Goal: Contribute content: Add original content to the website for others to see

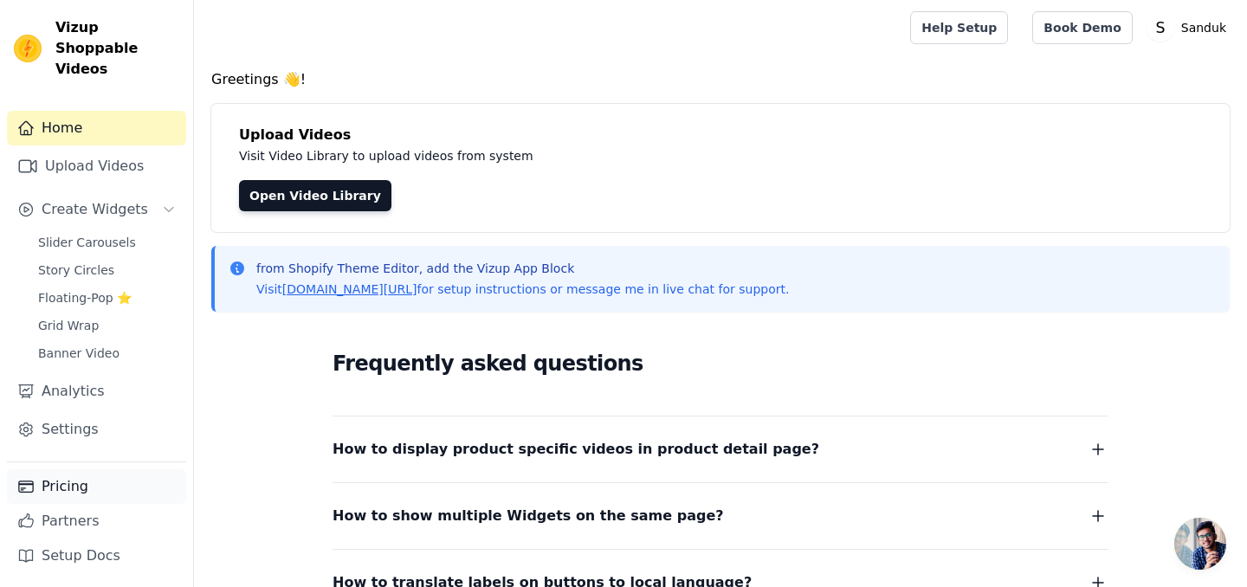
click at [71, 494] on link "Pricing" at bounding box center [96, 486] width 179 height 35
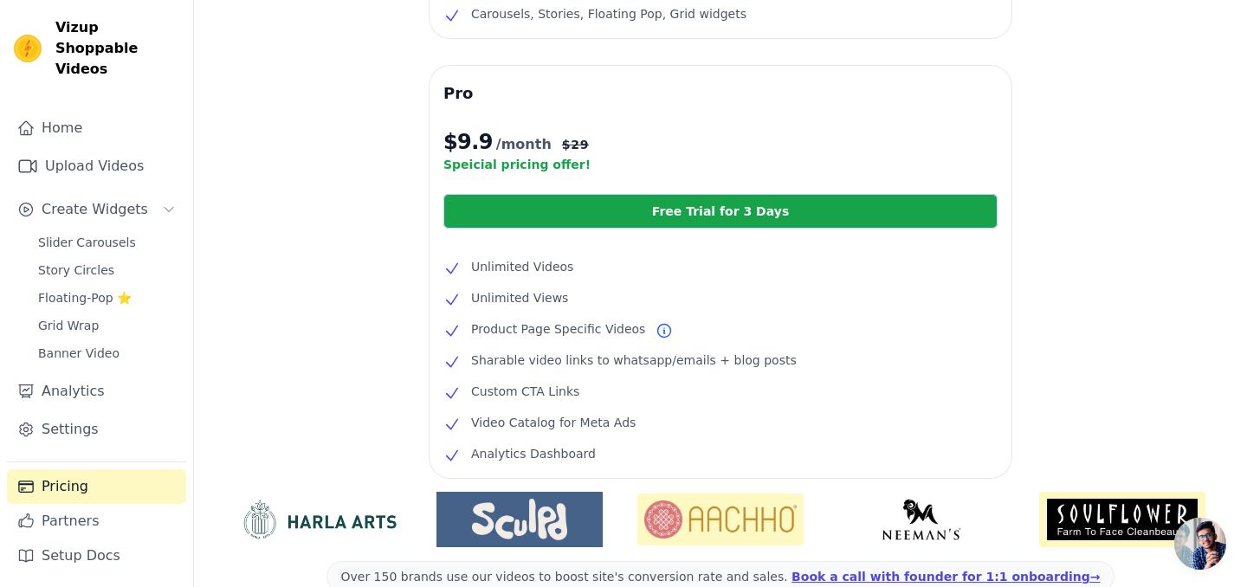
scroll to position [279, 0]
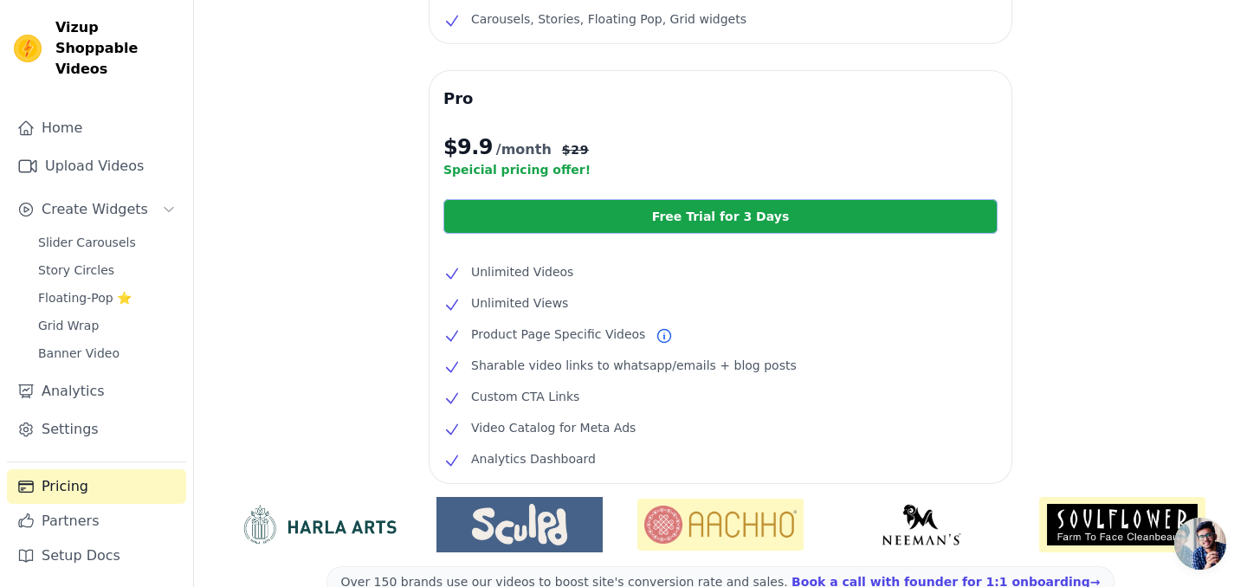
click at [687, 224] on link "Free Trial for 3 Days" at bounding box center [720, 216] width 554 height 35
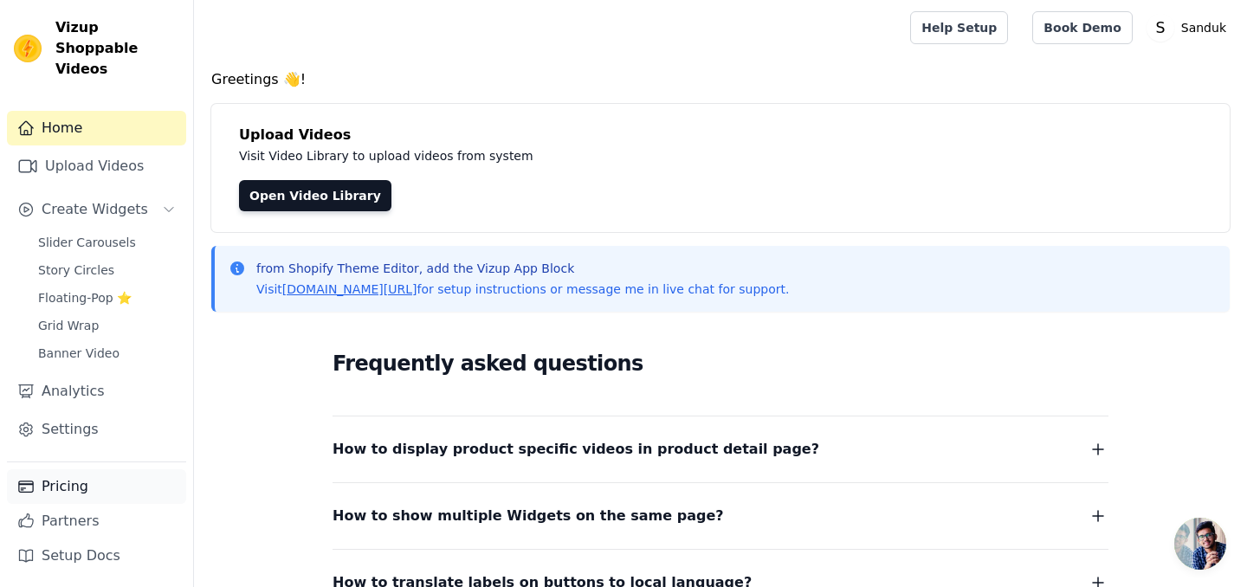
click at [68, 483] on link "Pricing" at bounding box center [96, 486] width 179 height 35
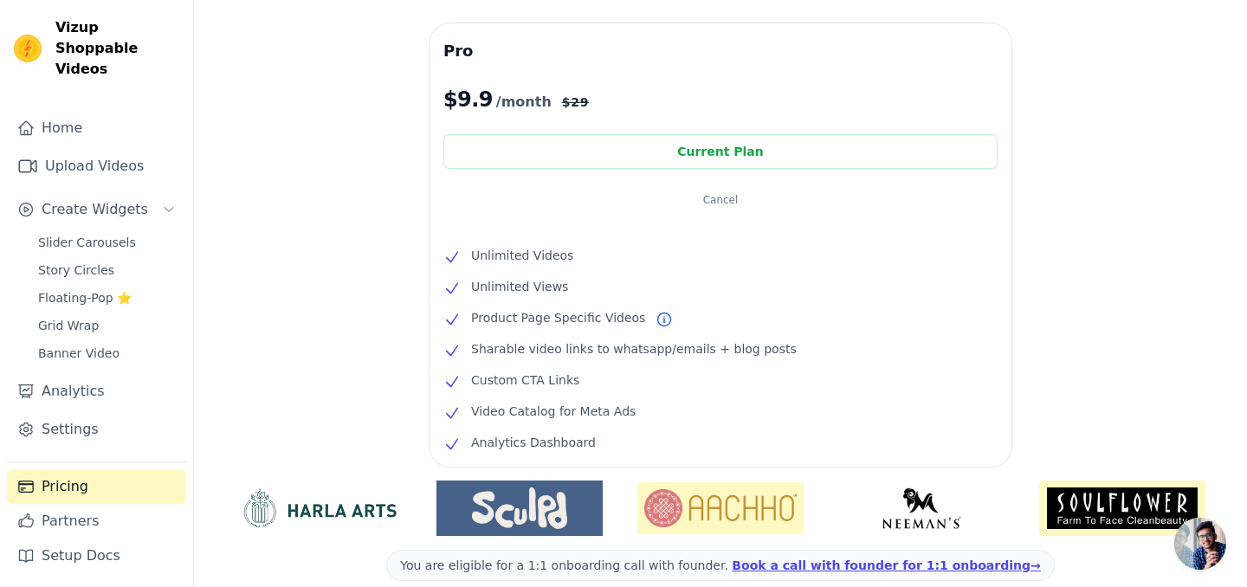
scroll to position [269, 0]
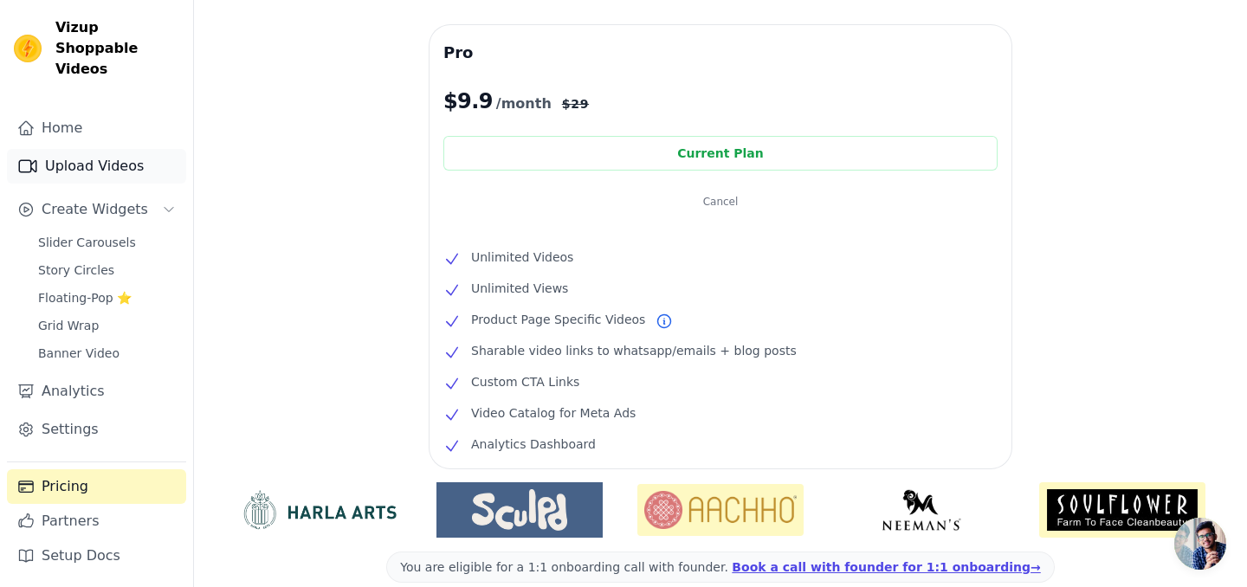
click at [103, 149] on link "Upload Videos" at bounding box center [96, 166] width 179 height 35
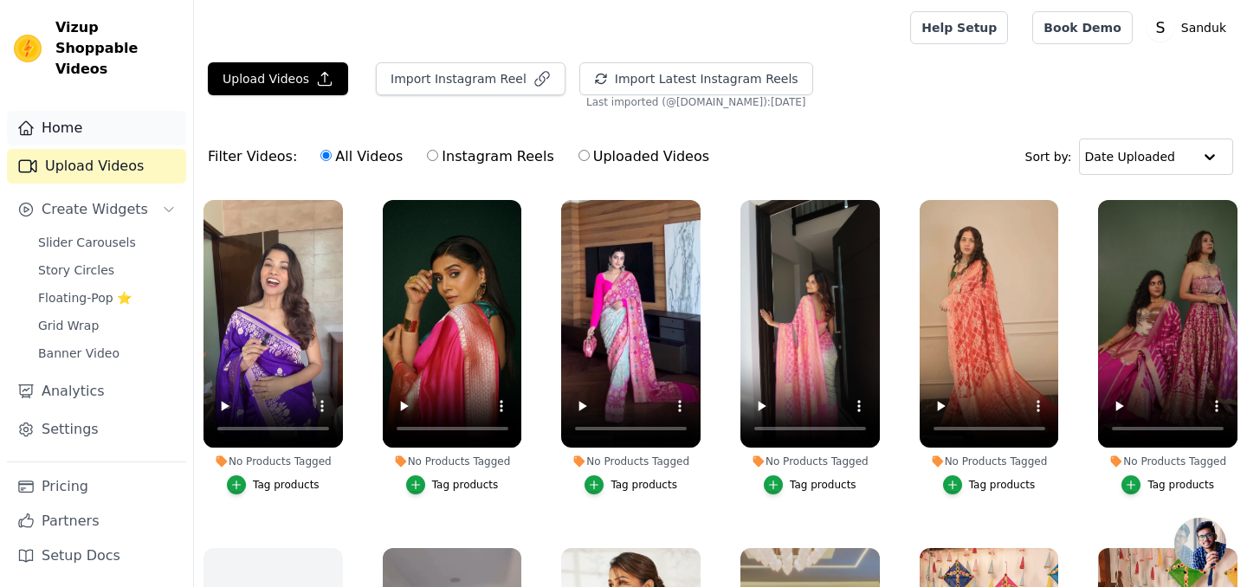
click at [85, 119] on link "Home" at bounding box center [96, 128] width 179 height 35
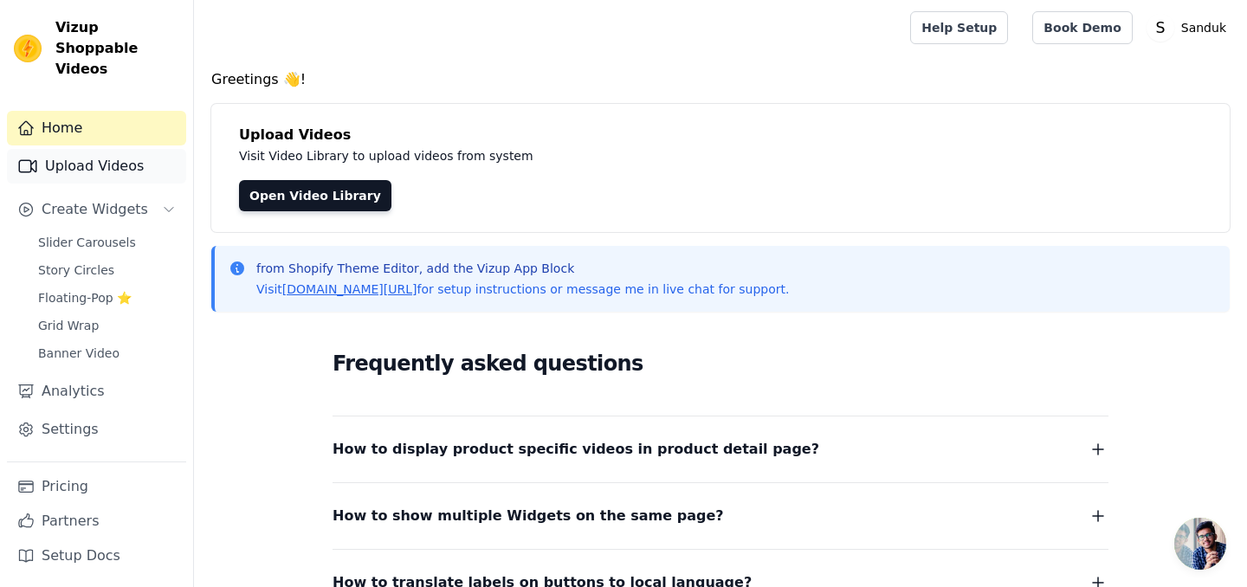
click at [86, 149] on link "Upload Videos" at bounding box center [96, 166] width 179 height 35
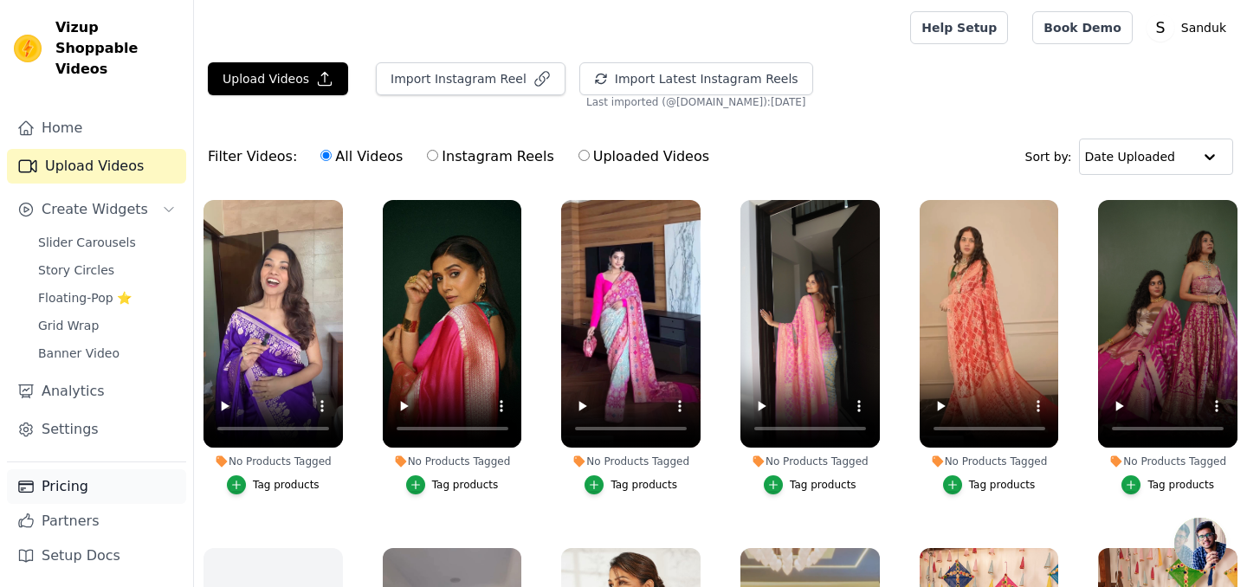
click at [78, 471] on link "Pricing" at bounding box center [96, 486] width 179 height 35
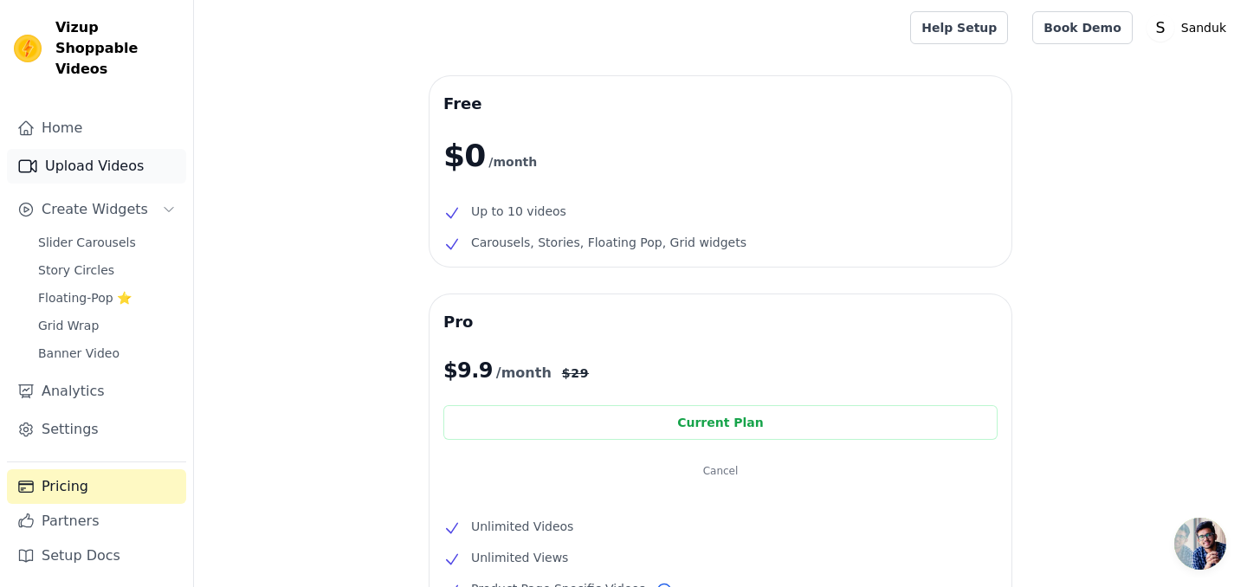
click at [97, 151] on link "Upload Videos" at bounding box center [96, 166] width 179 height 35
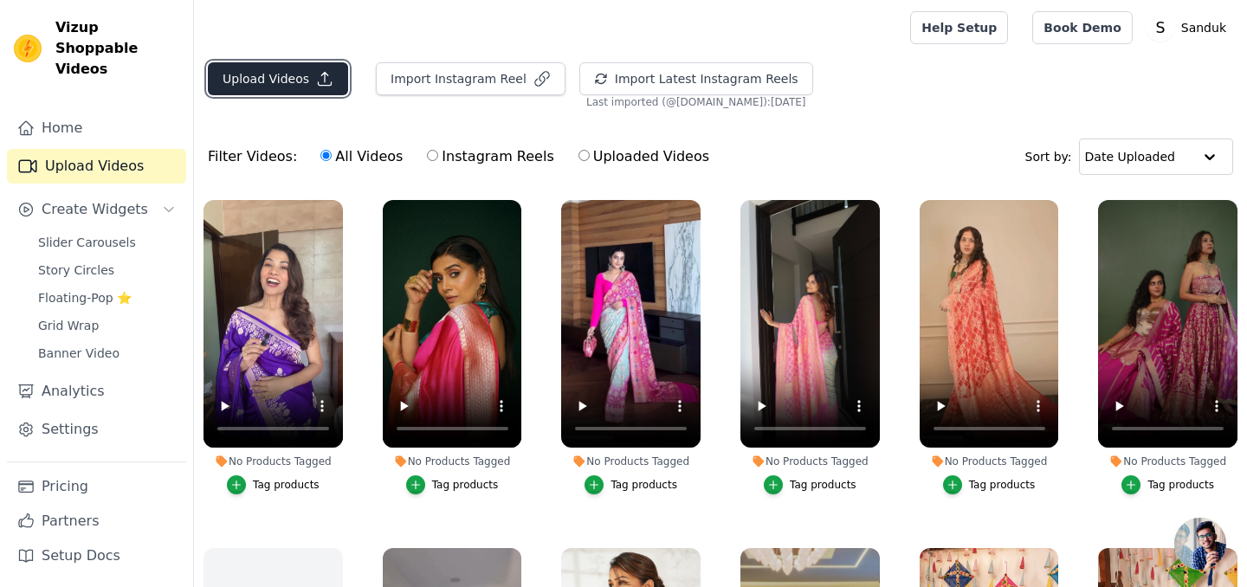
click at [276, 80] on button "Upload Videos" at bounding box center [278, 78] width 140 height 33
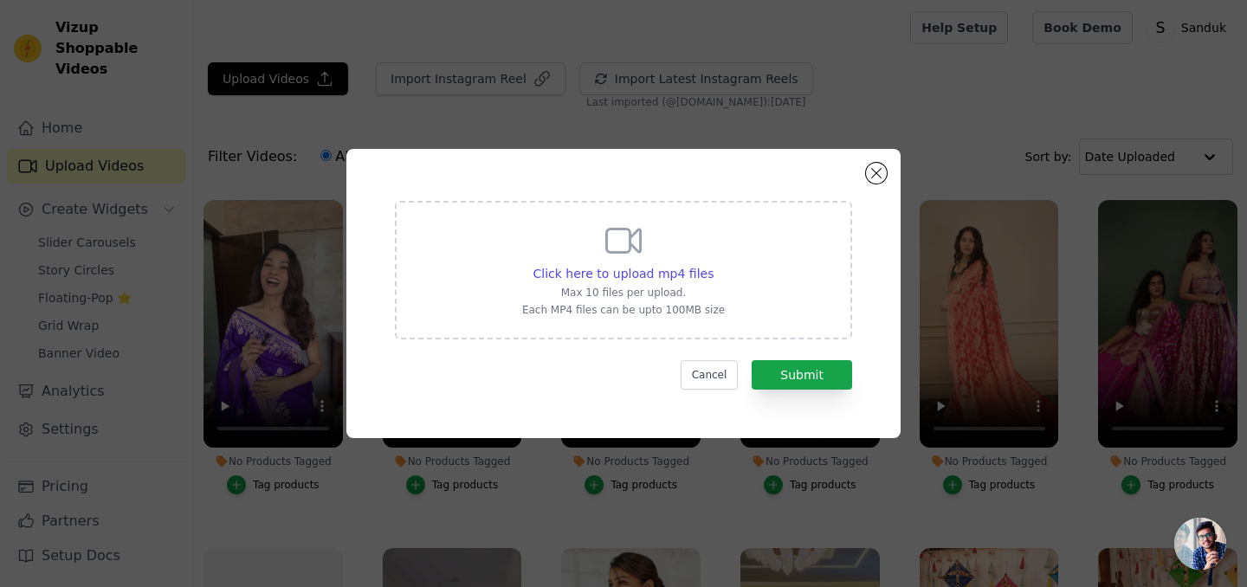
click at [631, 248] on icon at bounding box center [624, 241] width 42 height 42
click at [713, 264] on input "Click here to upload mp4 files Max 10 files per upload. Each MP4 files can be u…" at bounding box center [713, 264] width 1 height 1
type input "C:\fakepath\KARISHMA MEHTA.mp4"
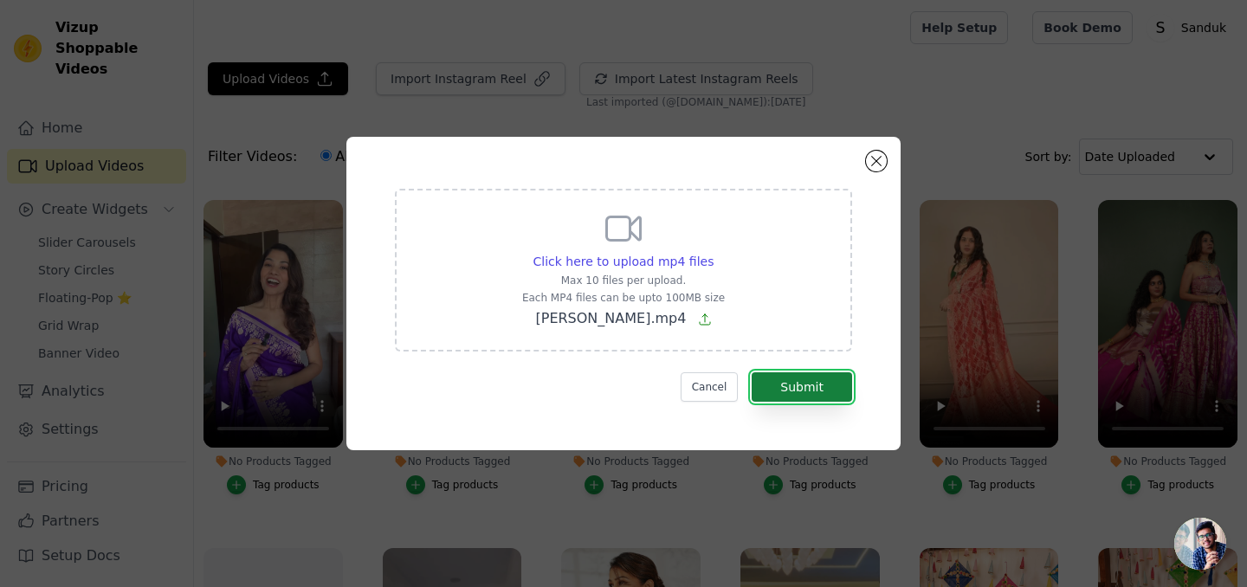
click at [819, 384] on button "Submit" at bounding box center [802, 386] width 100 height 29
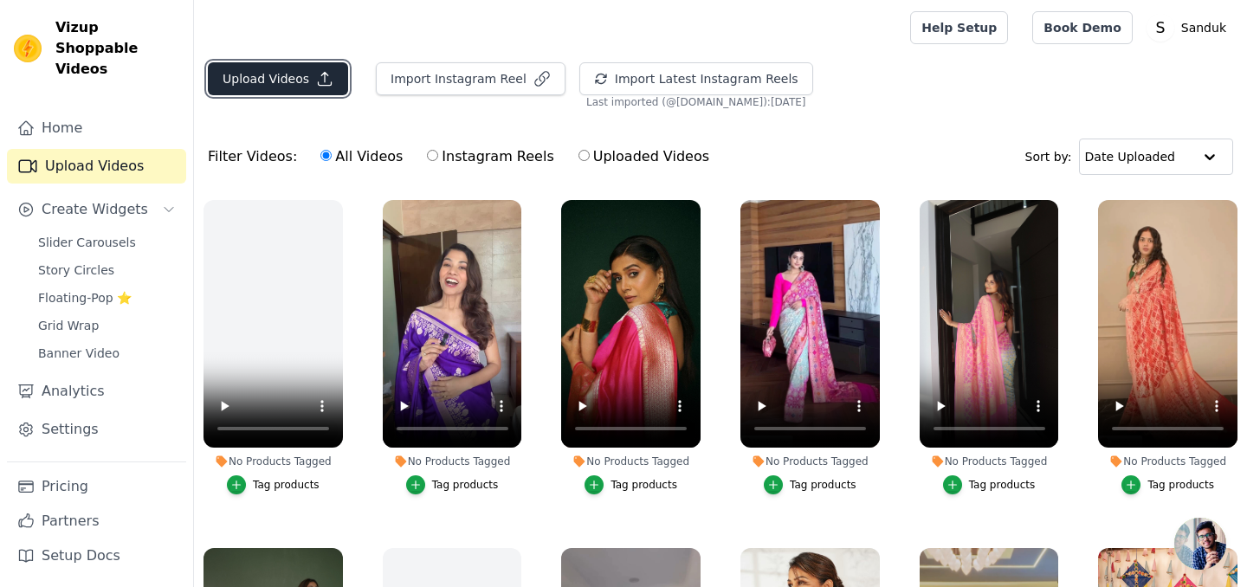
click at [281, 82] on button "Upload Videos" at bounding box center [278, 78] width 140 height 33
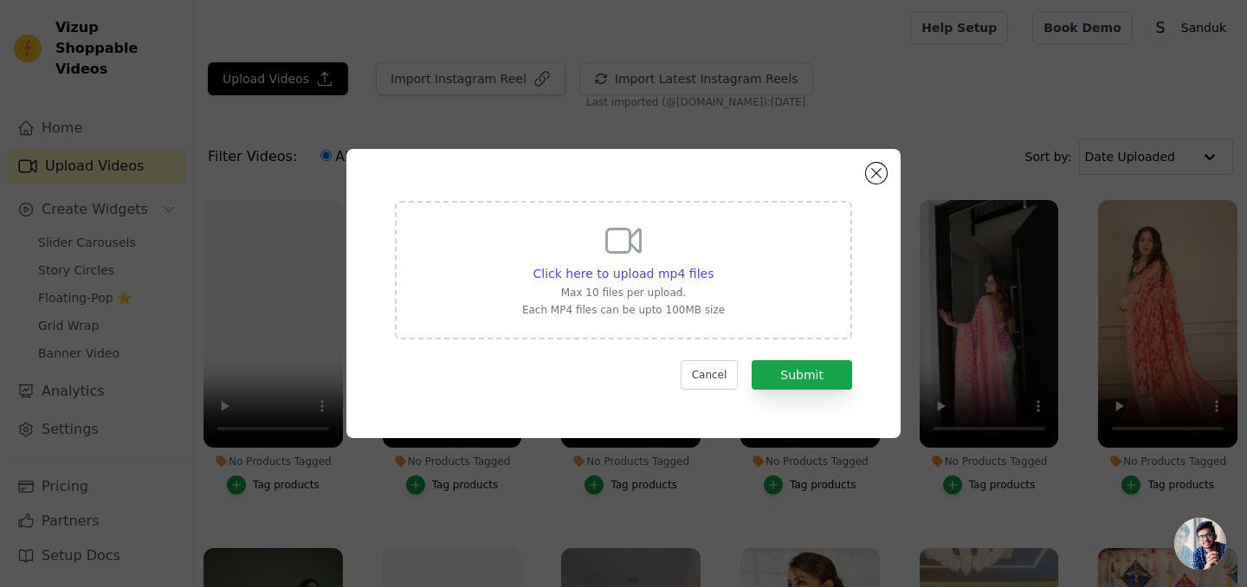
click at [622, 251] on icon at bounding box center [624, 240] width 34 height 23
click at [713, 264] on input "Click here to upload mp4 files Max 10 files per upload. Each MP4 files can be u…" at bounding box center [713, 264] width 1 height 1
type input "C:\fakepath\Neeti mohan.mp4"
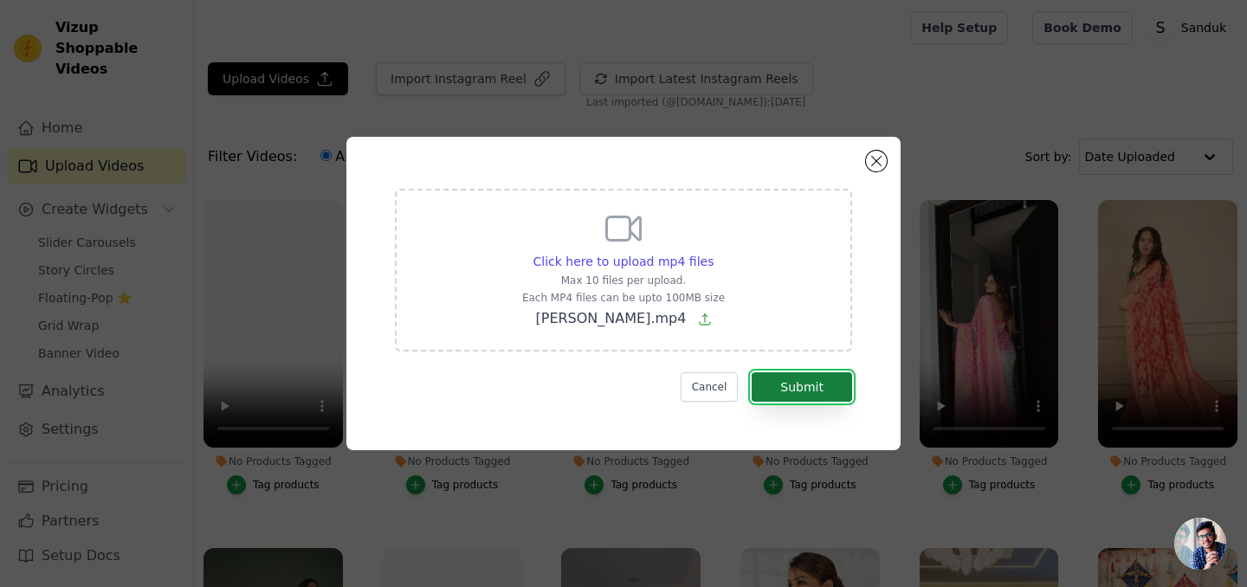
click at [801, 384] on button "Submit" at bounding box center [802, 386] width 100 height 29
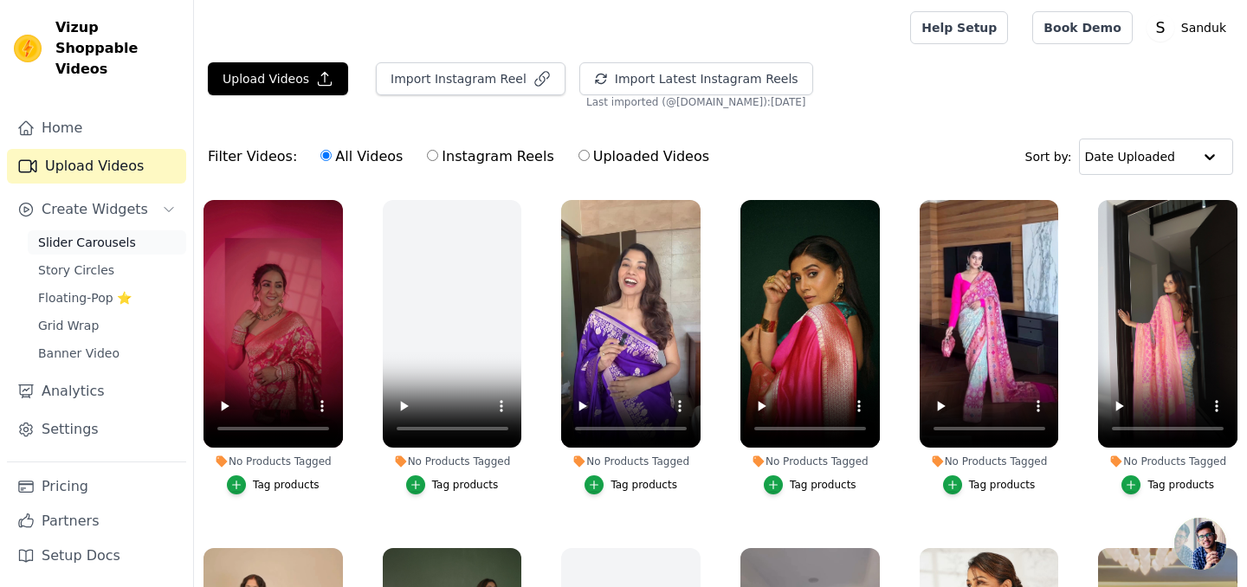
click at [61, 234] on span "Slider Carousels" at bounding box center [87, 242] width 98 height 17
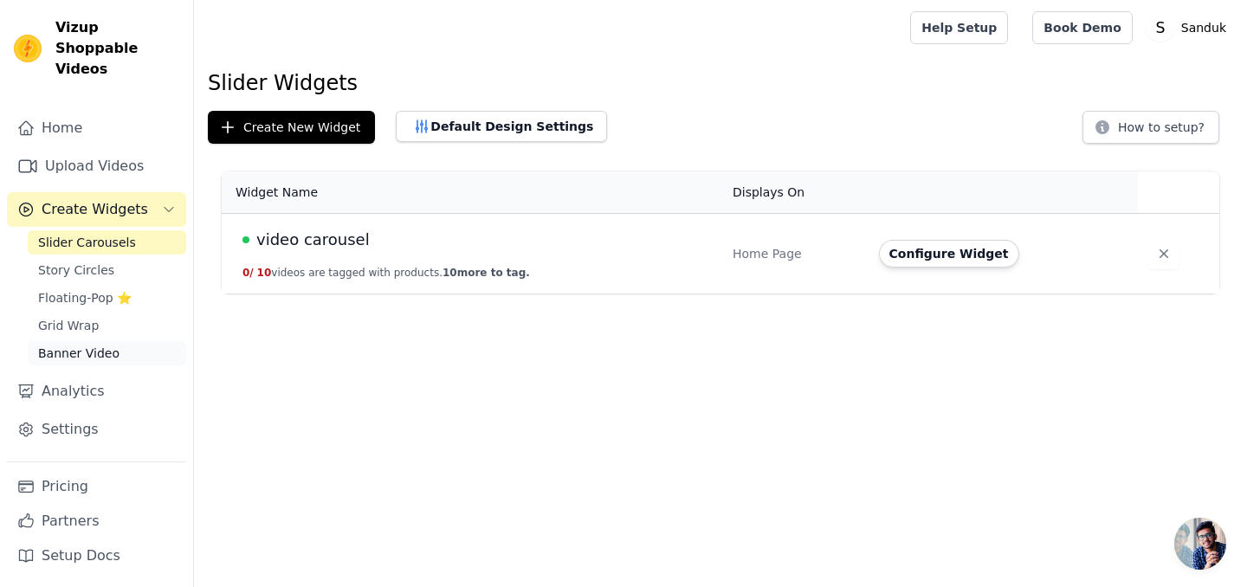
click at [58, 341] on link "Banner Video" at bounding box center [107, 353] width 158 height 24
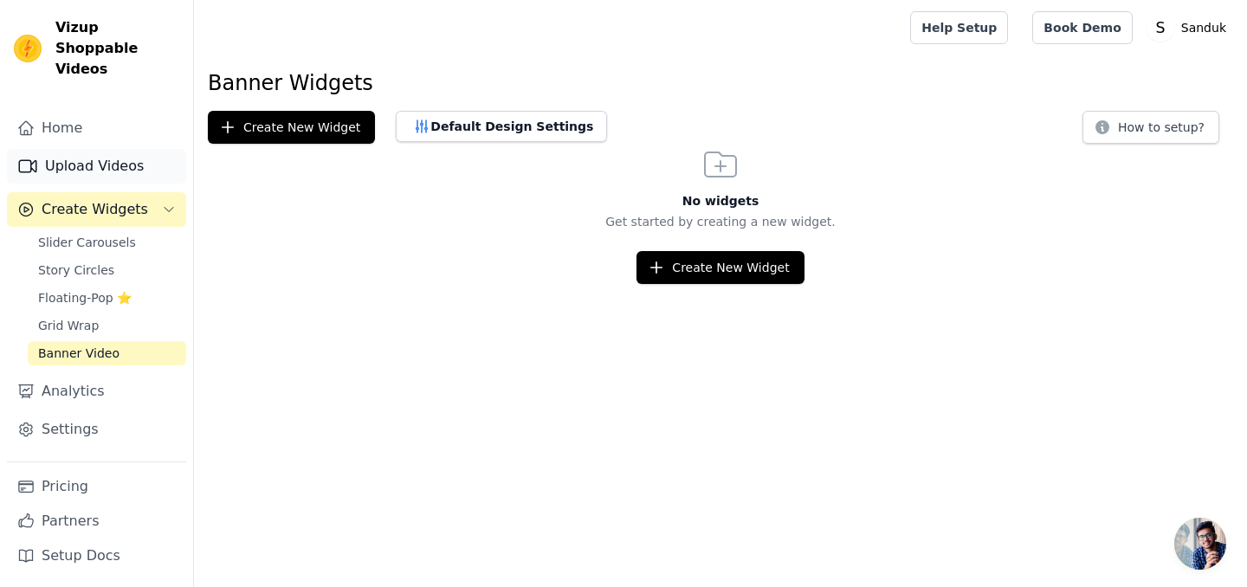
click at [92, 151] on link "Upload Videos" at bounding box center [96, 166] width 179 height 35
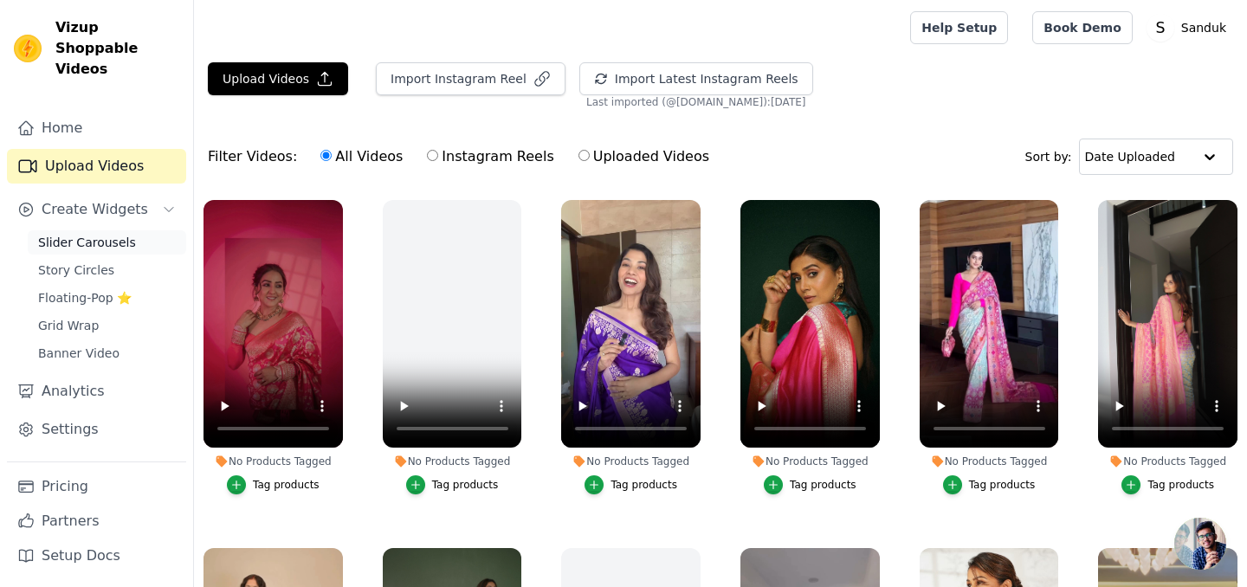
click at [66, 234] on span "Slider Carousels" at bounding box center [87, 242] width 98 height 17
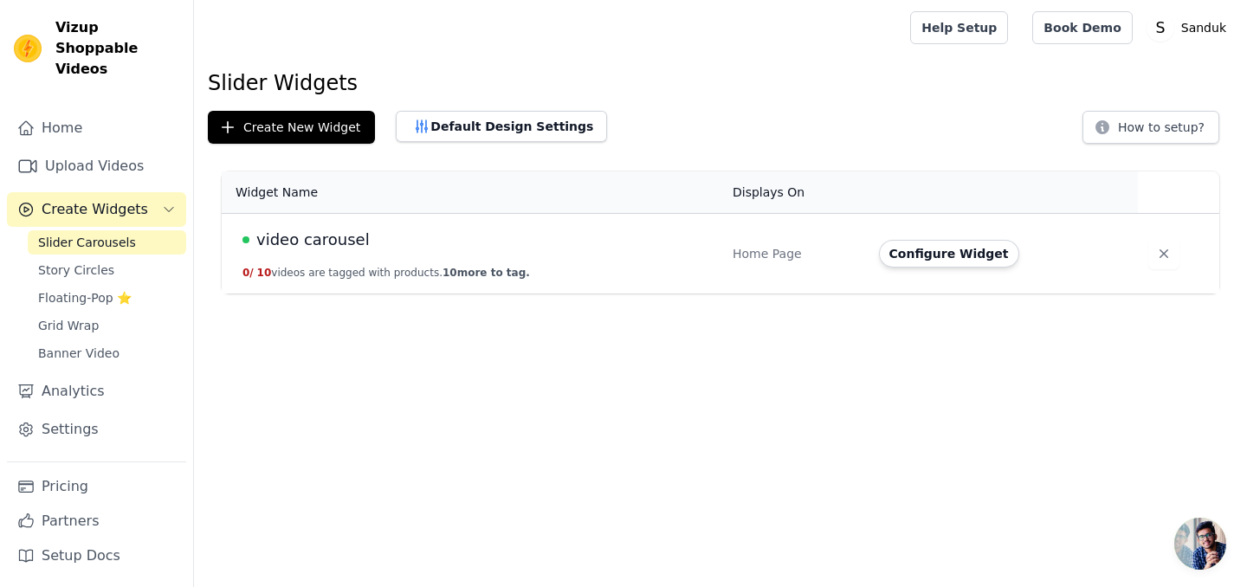
click at [307, 243] on span "video carousel" at bounding box center [312, 240] width 113 height 24
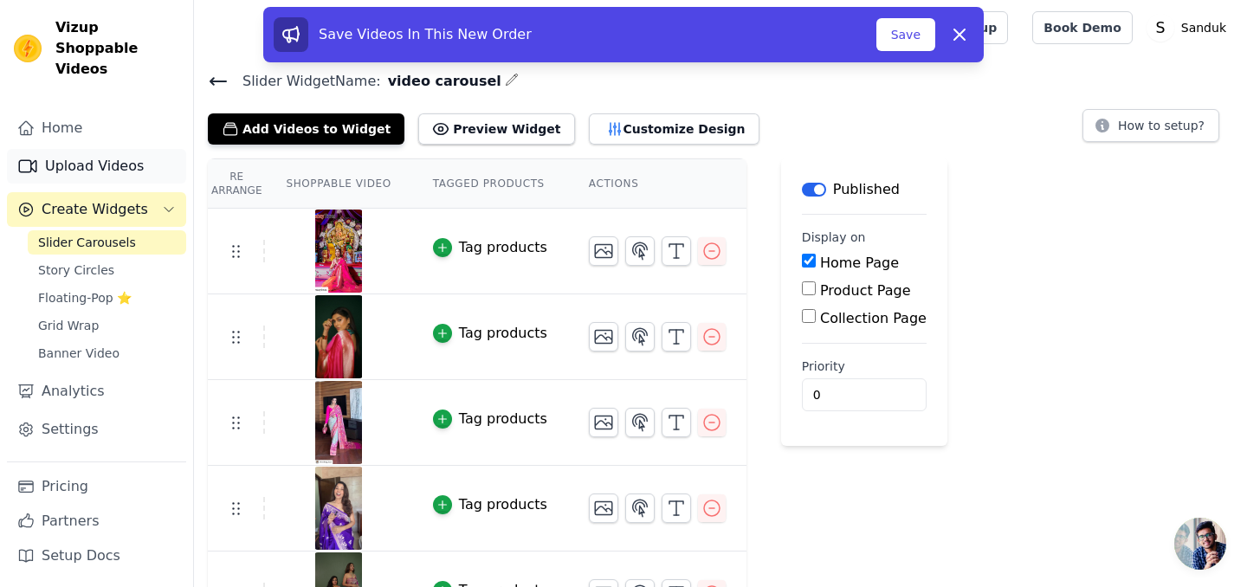
click at [77, 149] on link "Upload Videos" at bounding box center [96, 166] width 179 height 35
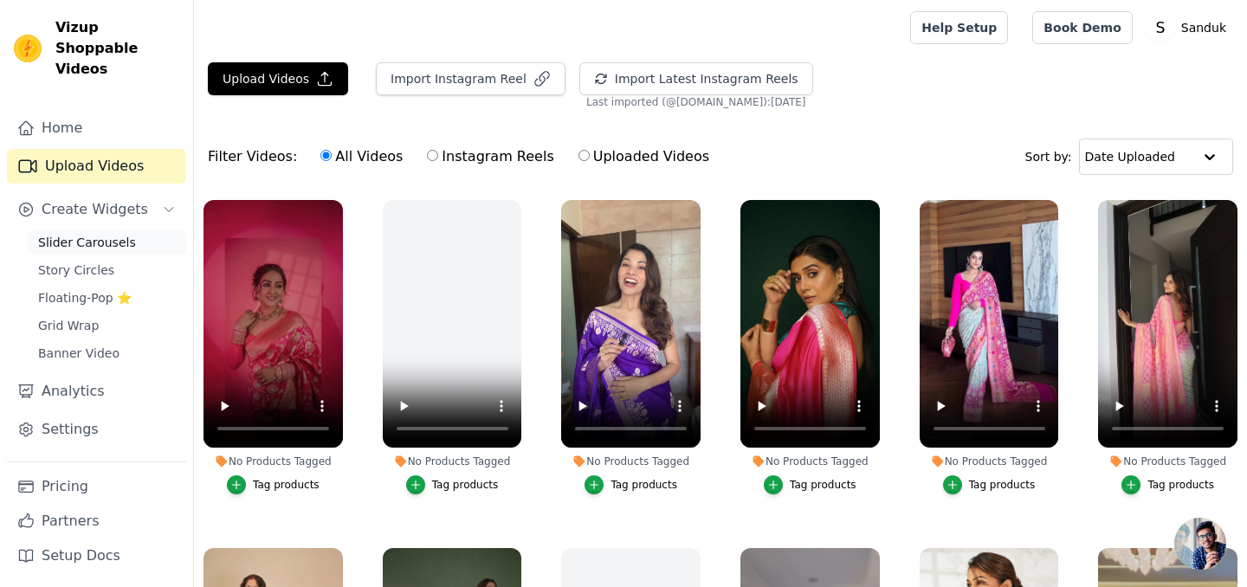
click at [108, 234] on span "Slider Carousels" at bounding box center [87, 242] width 98 height 17
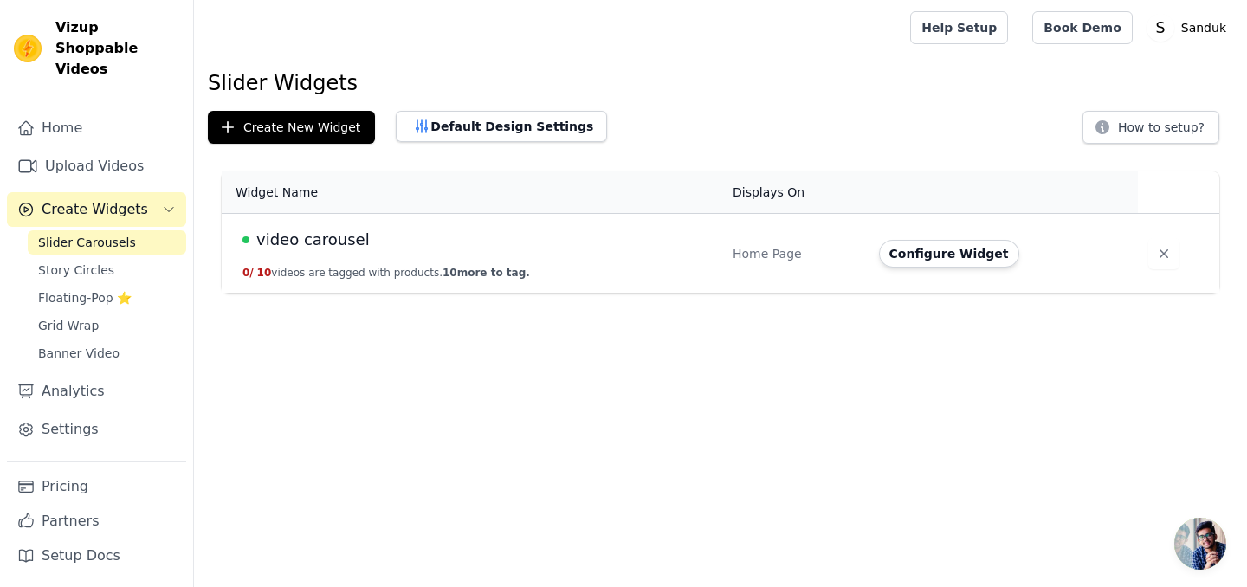
click at [287, 234] on span "video carousel" at bounding box center [312, 240] width 113 height 24
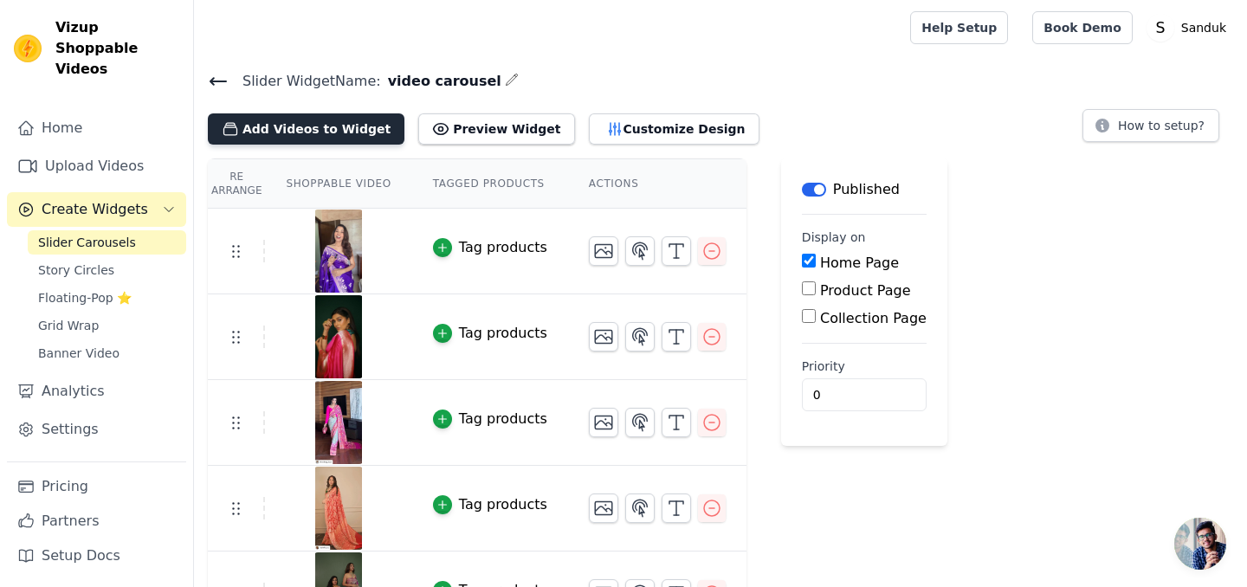
click at [302, 117] on button "Add Videos to Widget" at bounding box center [306, 128] width 197 height 31
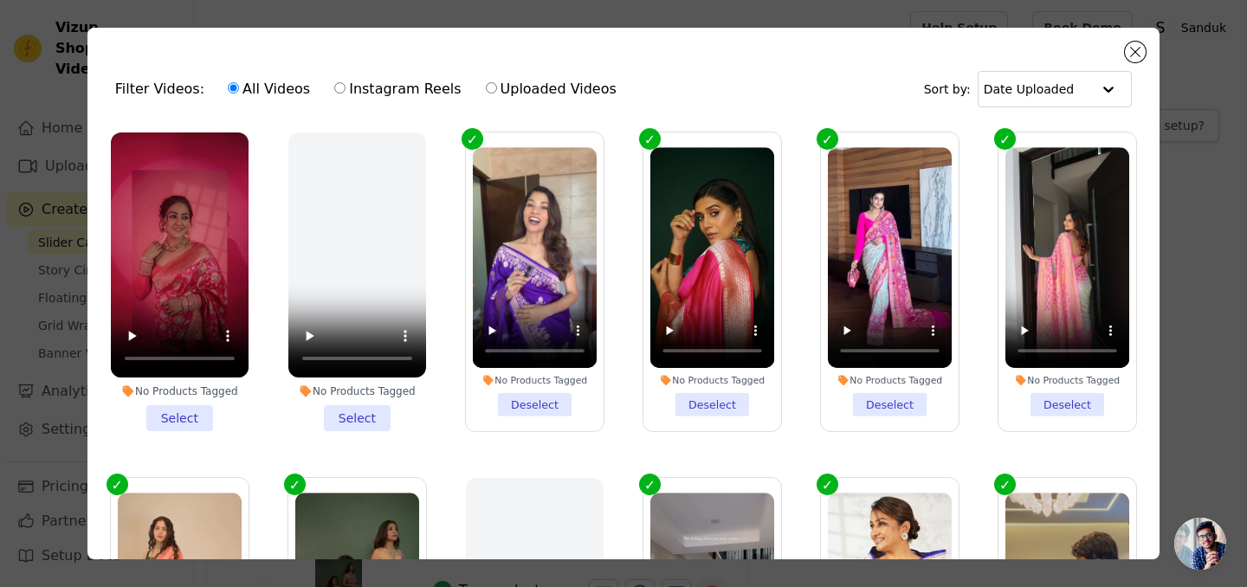
click at [345, 417] on li "No Products Tagged Select" at bounding box center [357, 281] width 138 height 299
click at [0, 0] on input "No Products Tagged Select" at bounding box center [0, 0] width 0 height 0
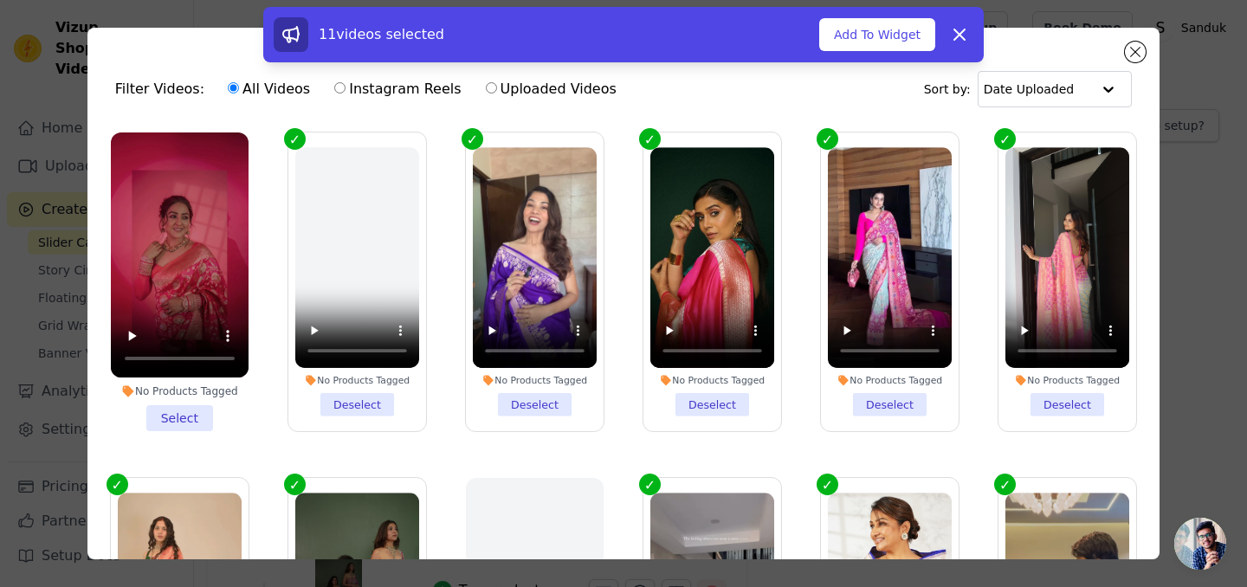
click at [192, 418] on li "No Products Tagged Select" at bounding box center [180, 281] width 138 height 299
click at [0, 0] on input "No Products Tagged Select" at bounding box center [0, 0] width 0 height 0
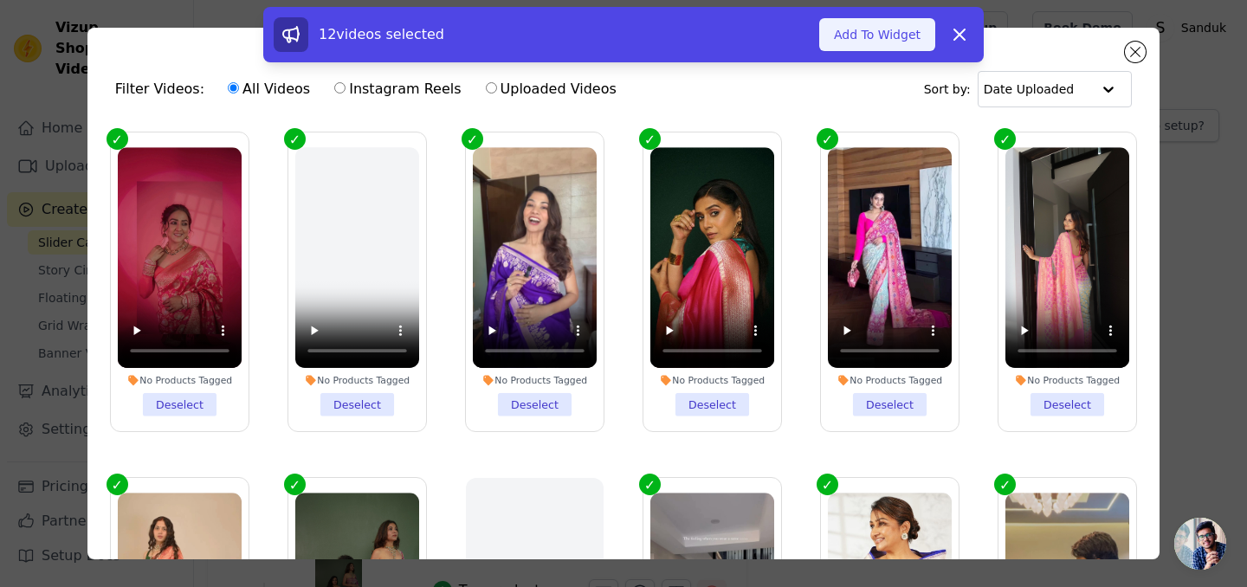
click at [868, 24] on button "Add To Widget" at bounding box center [877, 34] width 116 height 33
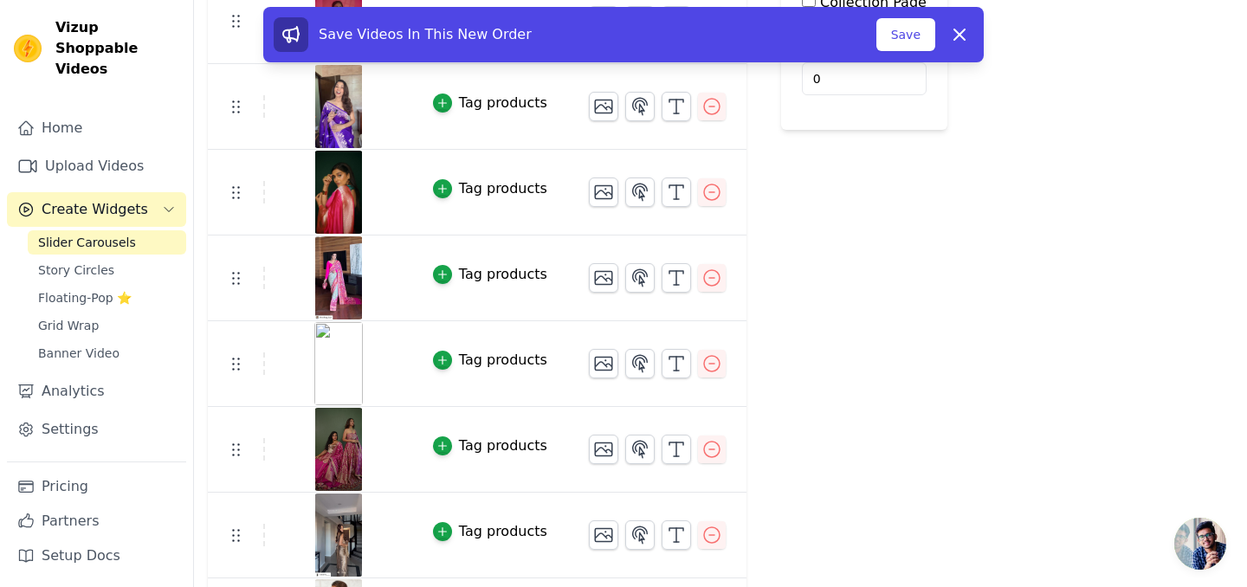
scroll to position [368, 0]
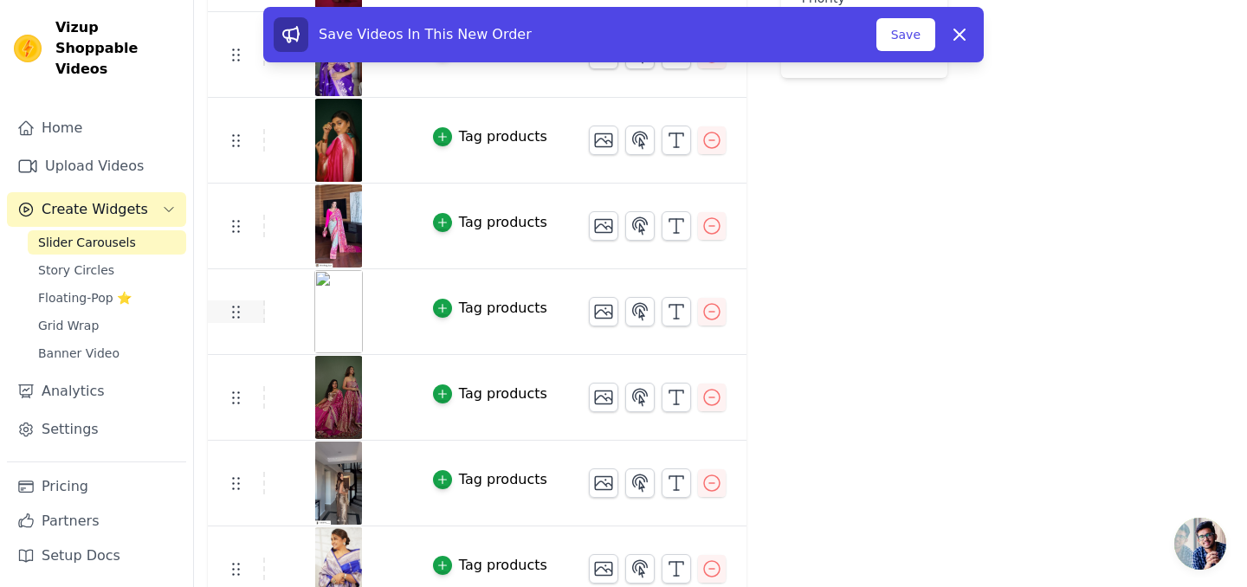
click at [242, 319] on icon at bounding box center [235, 311] width 21 height 21
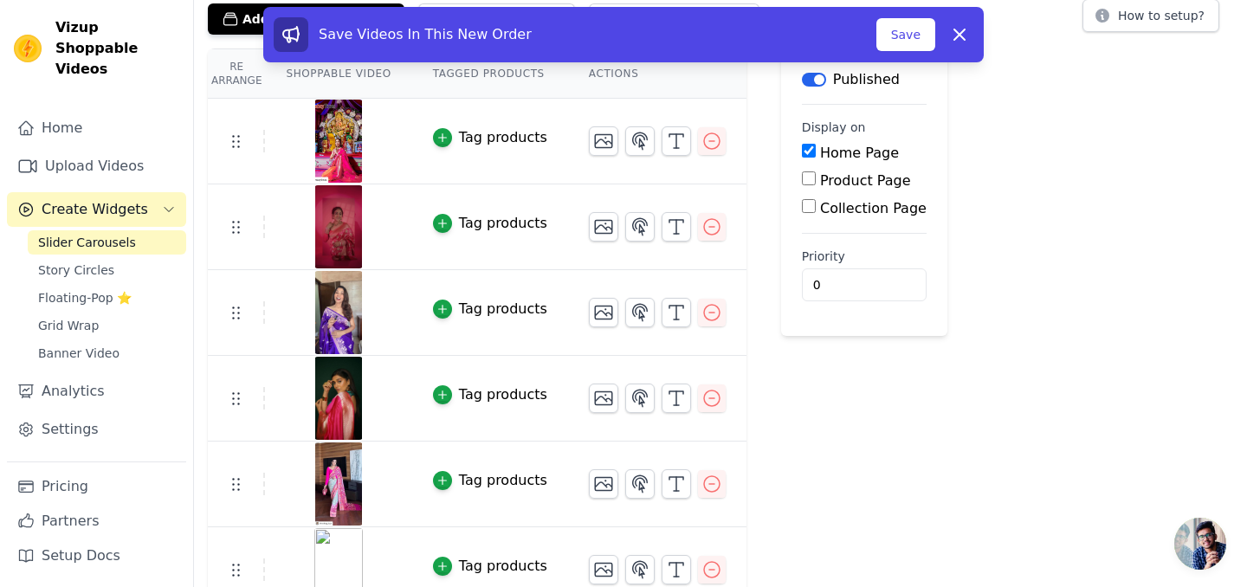
scroll to position [0, 0]
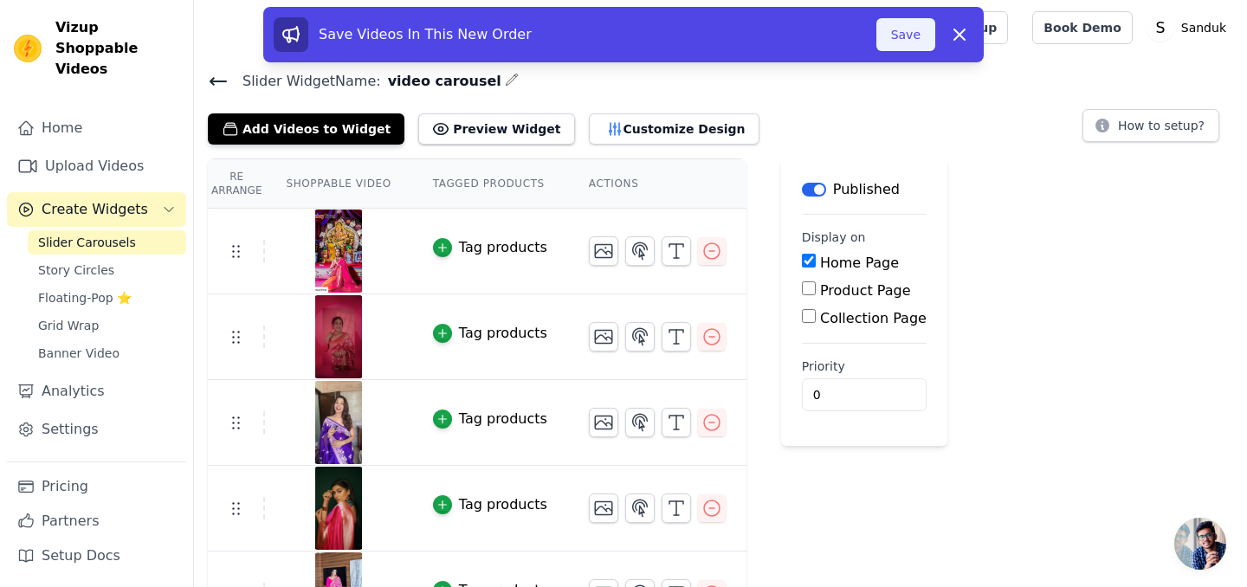
click at [900, 33] on button "Save" at bounding box center [905, 34] width 59 height 33
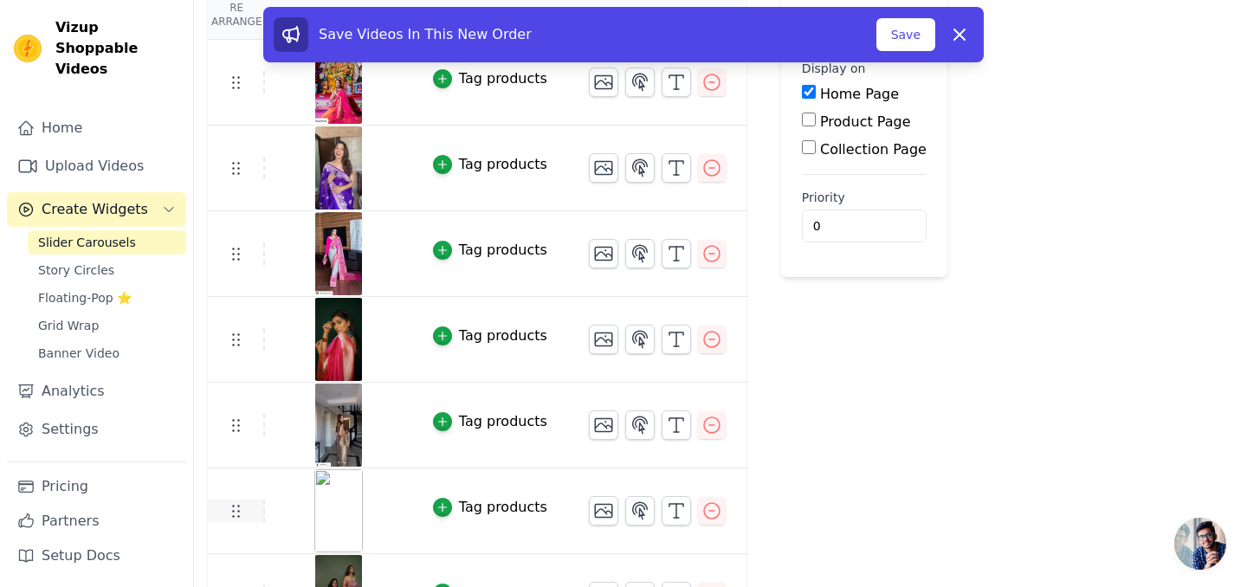
scroll to position [338, 0]
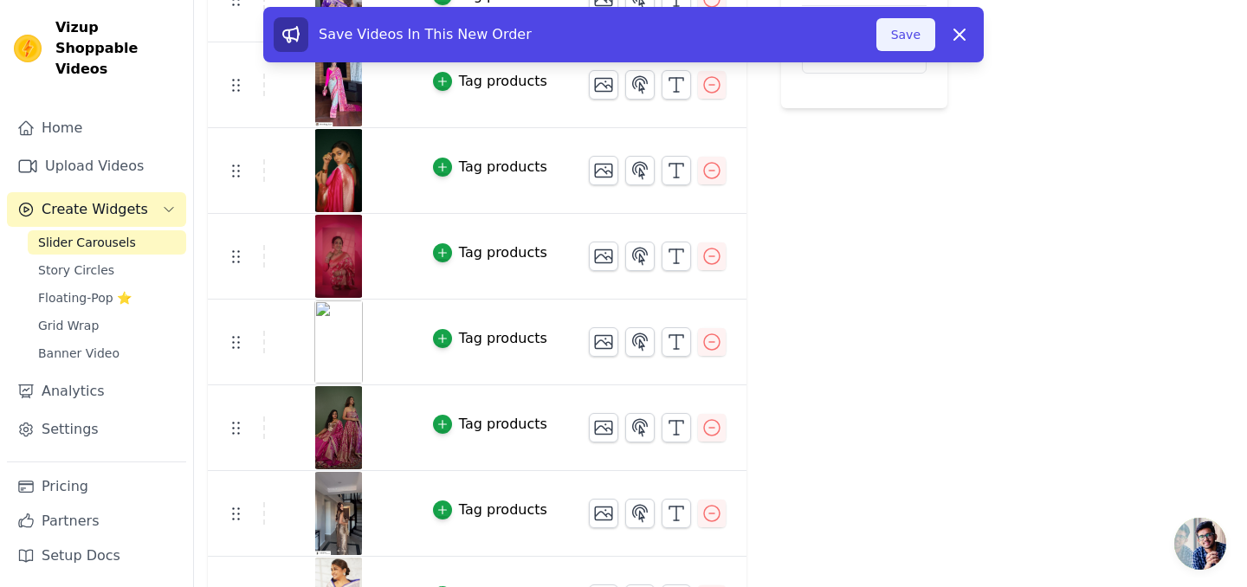
click at [916, 35] on button "Save" at bounding box center [905, 34] width 59 height 33
